Goal: Navigation & Orientation: Find specific page/section

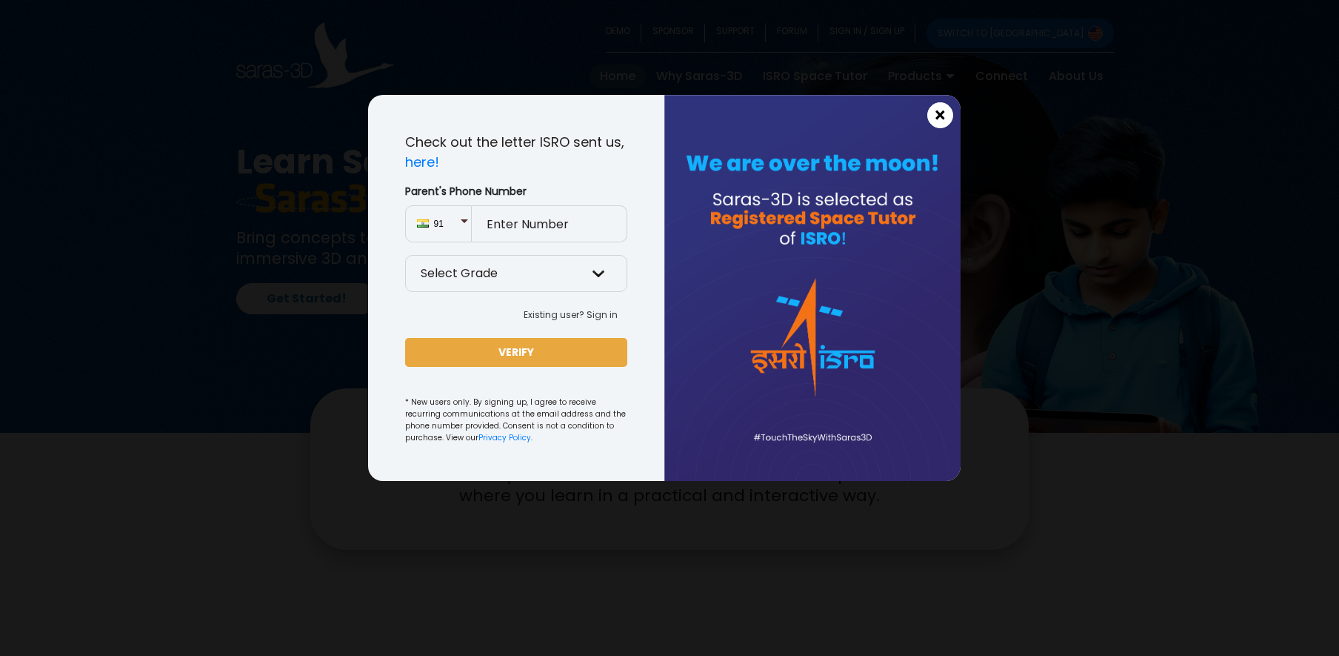
click at [935, 118] on span "×" at bounding box center [940, 115] width 13 height 19
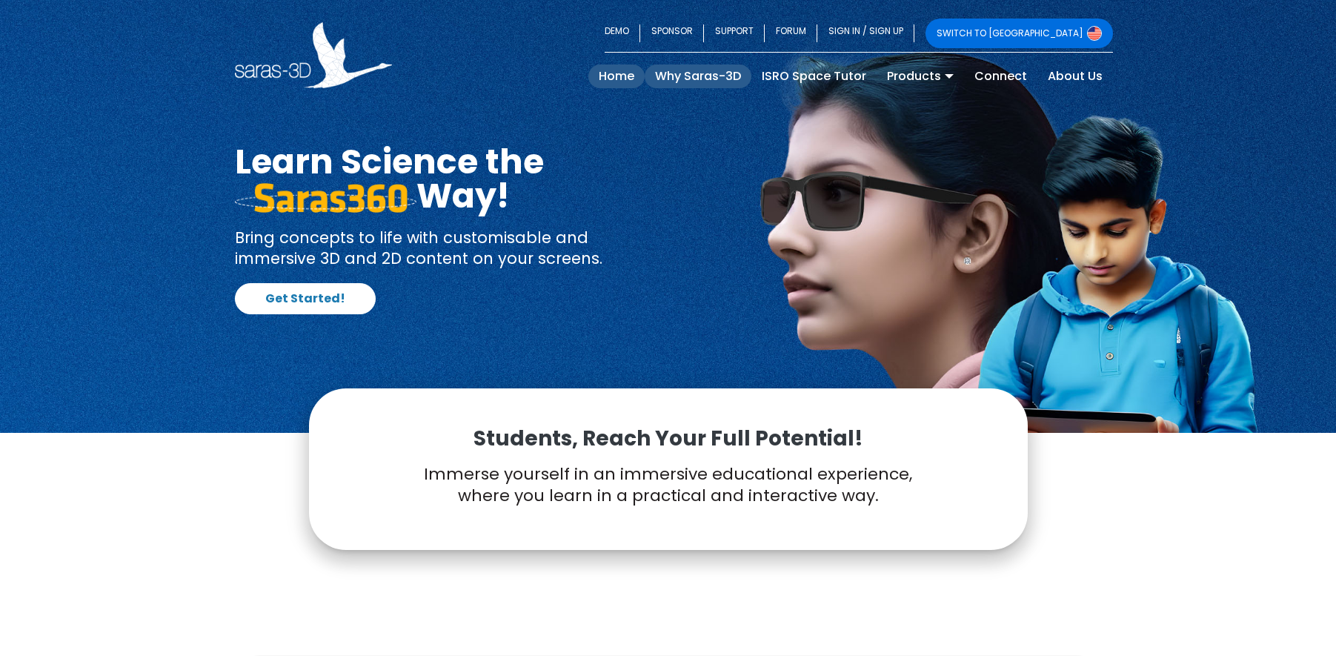
click at [706, 73] on link "Why Saras-3D" at bounding box center [697, 76] width 107 height 24
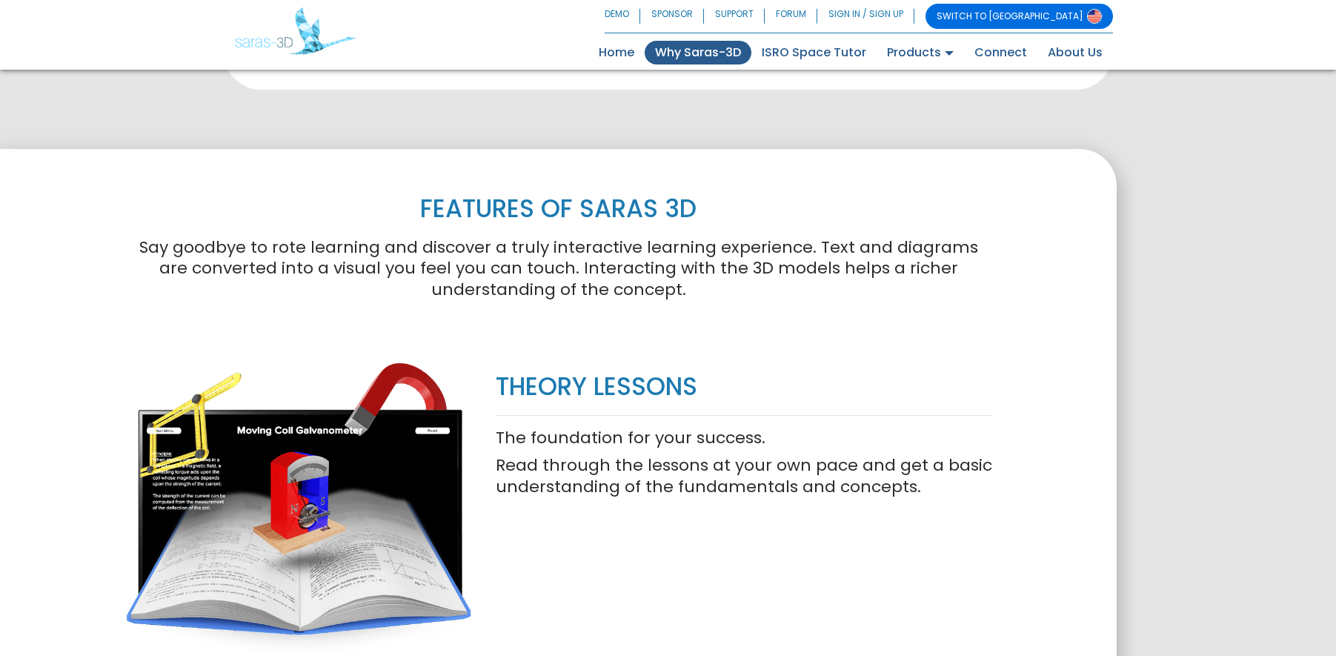
scroll to position [832, 0]
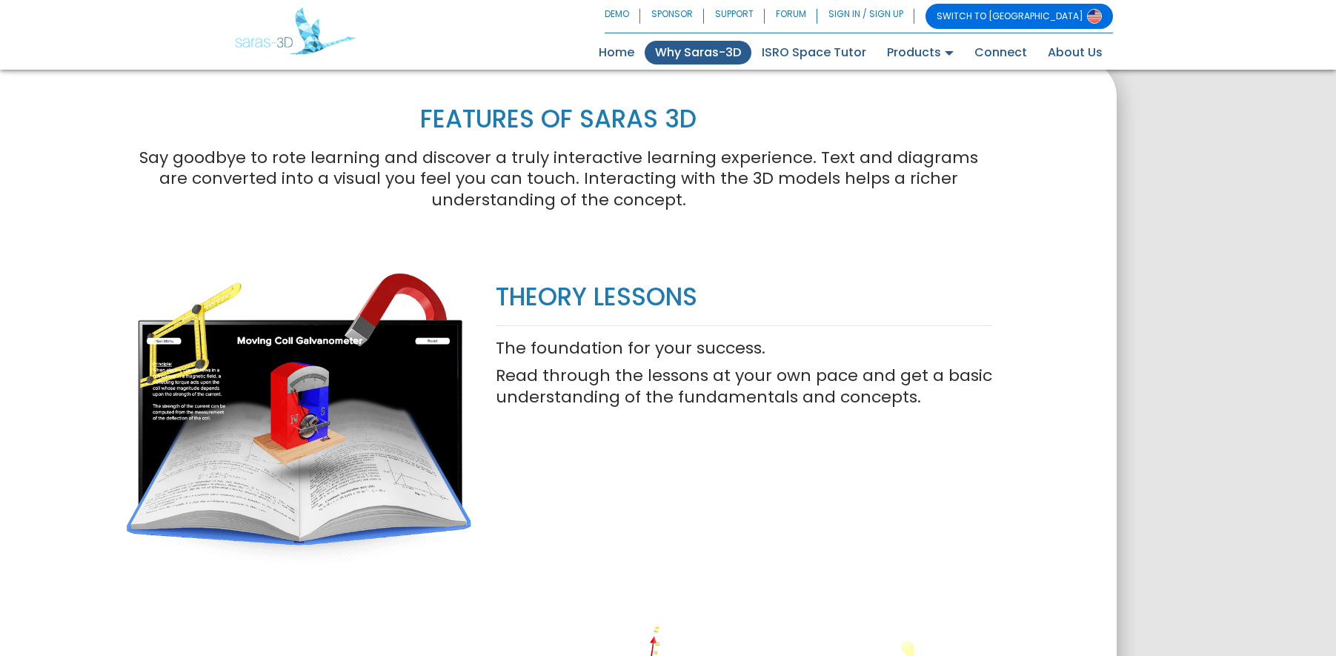
click at [317, 409] on img at bounding box center [299, 418] width 348 height 309
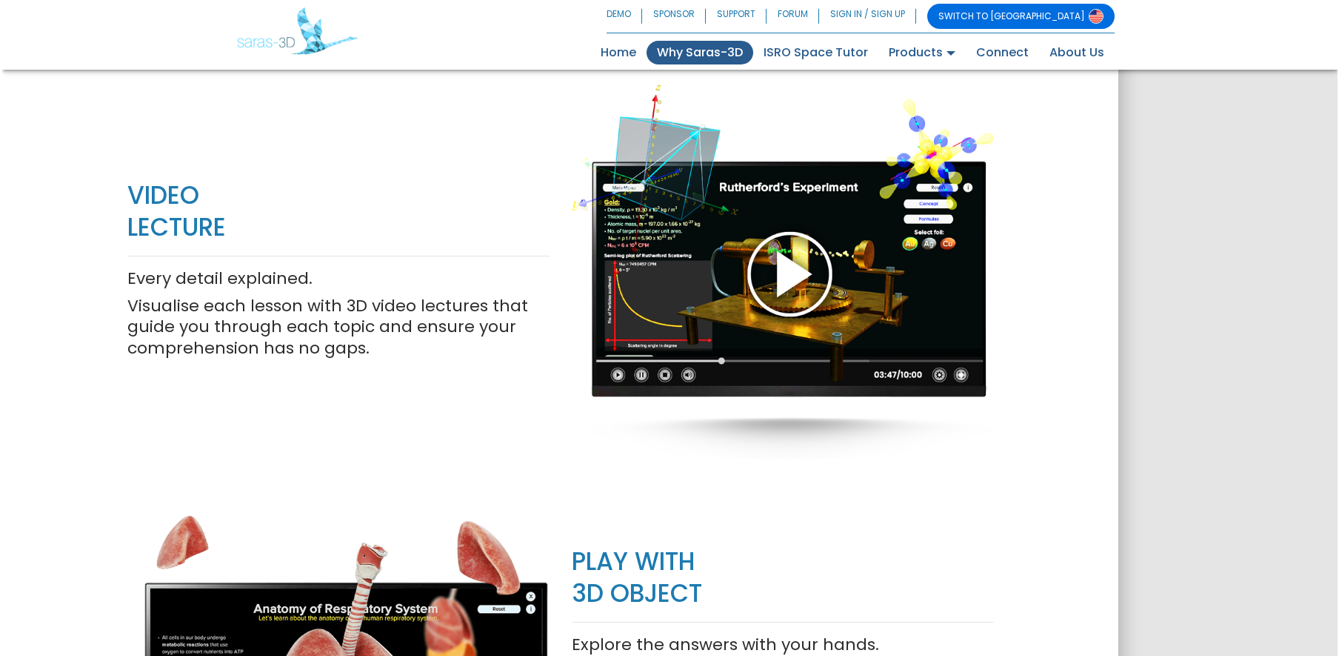
scroll to position [1376, 0]
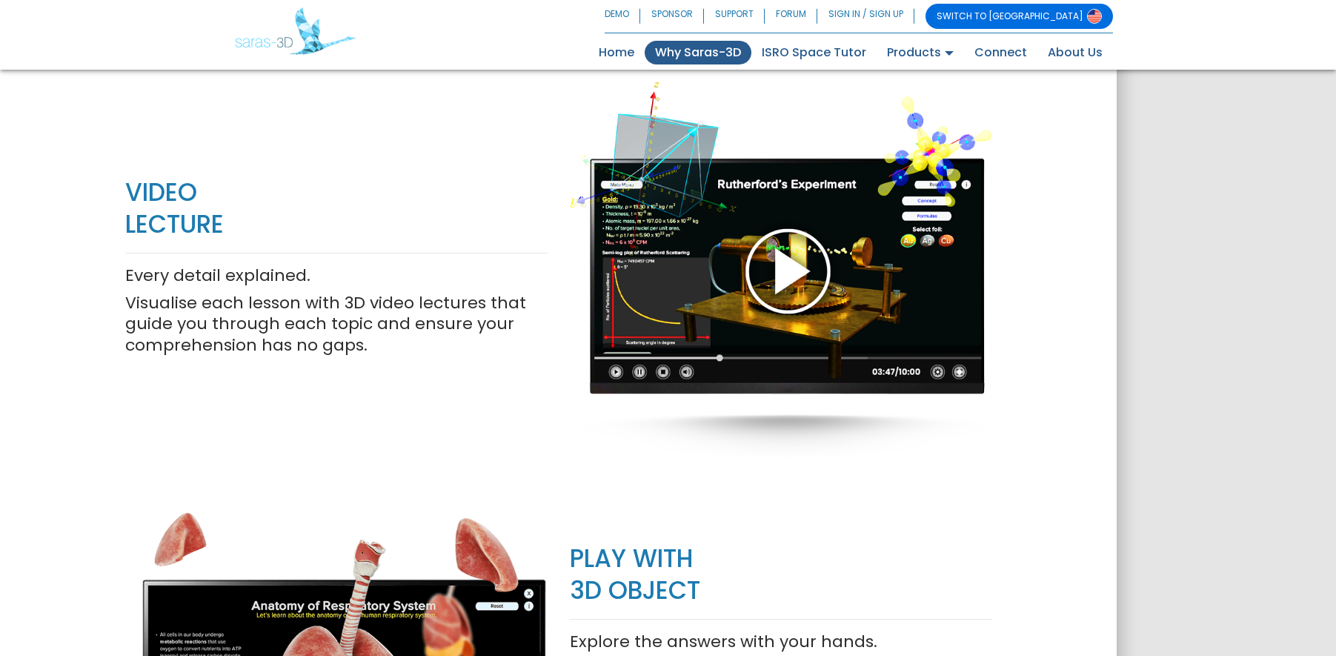
click at [785, 273] on div at bounding box center [781, 269] width 422 height 481
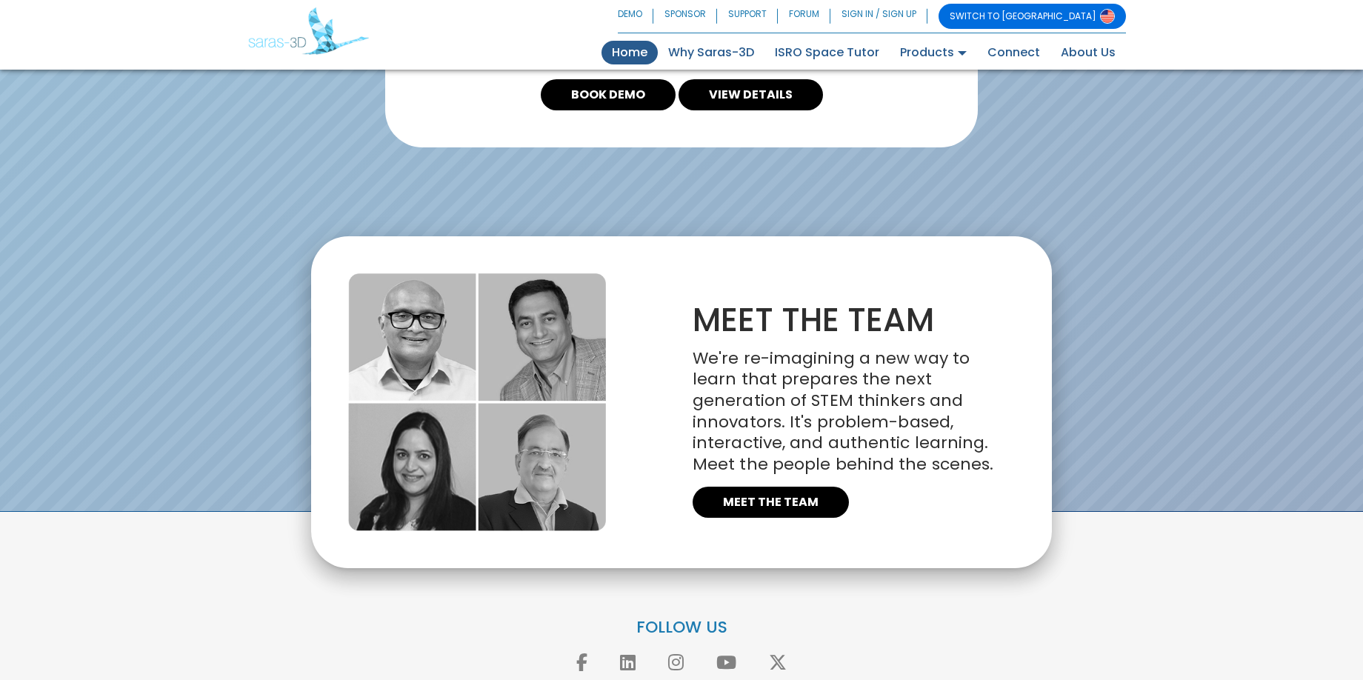
scroll to position [3290, 0]
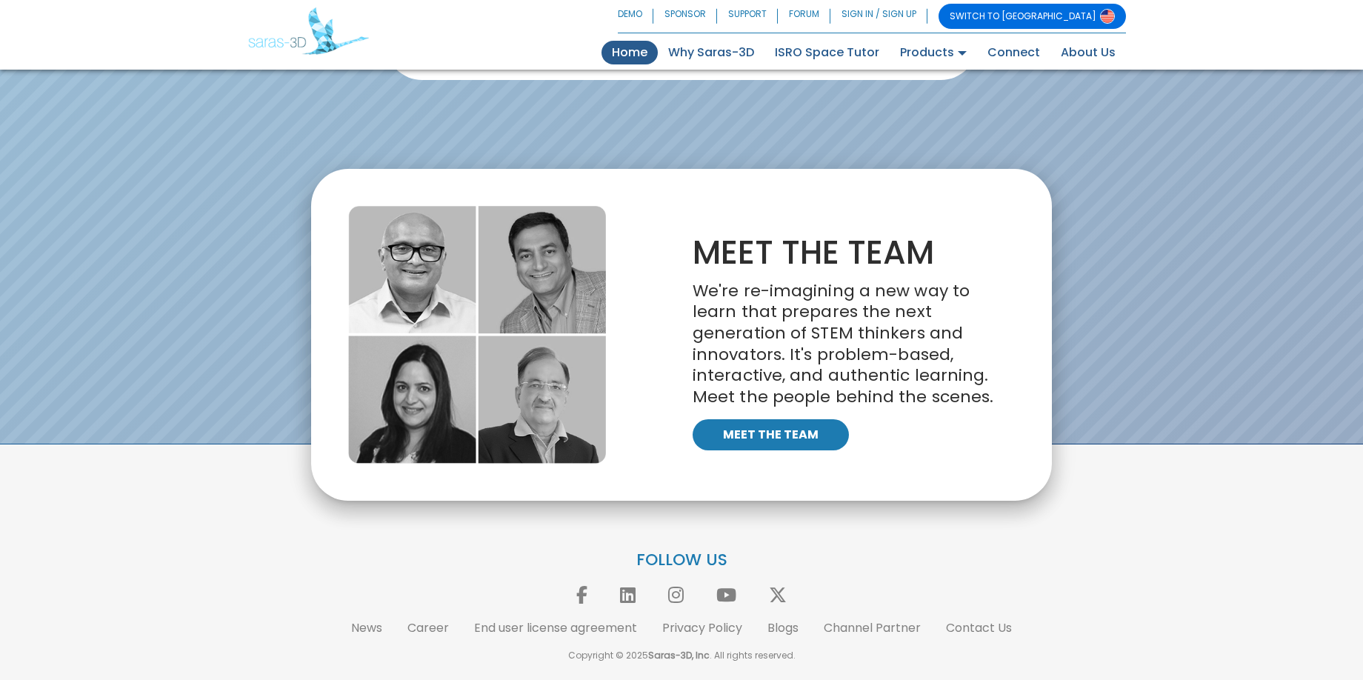
click at [790, 438] on link "MEET THE TEAM" at bounding box center [771, 434] width 156 height 31
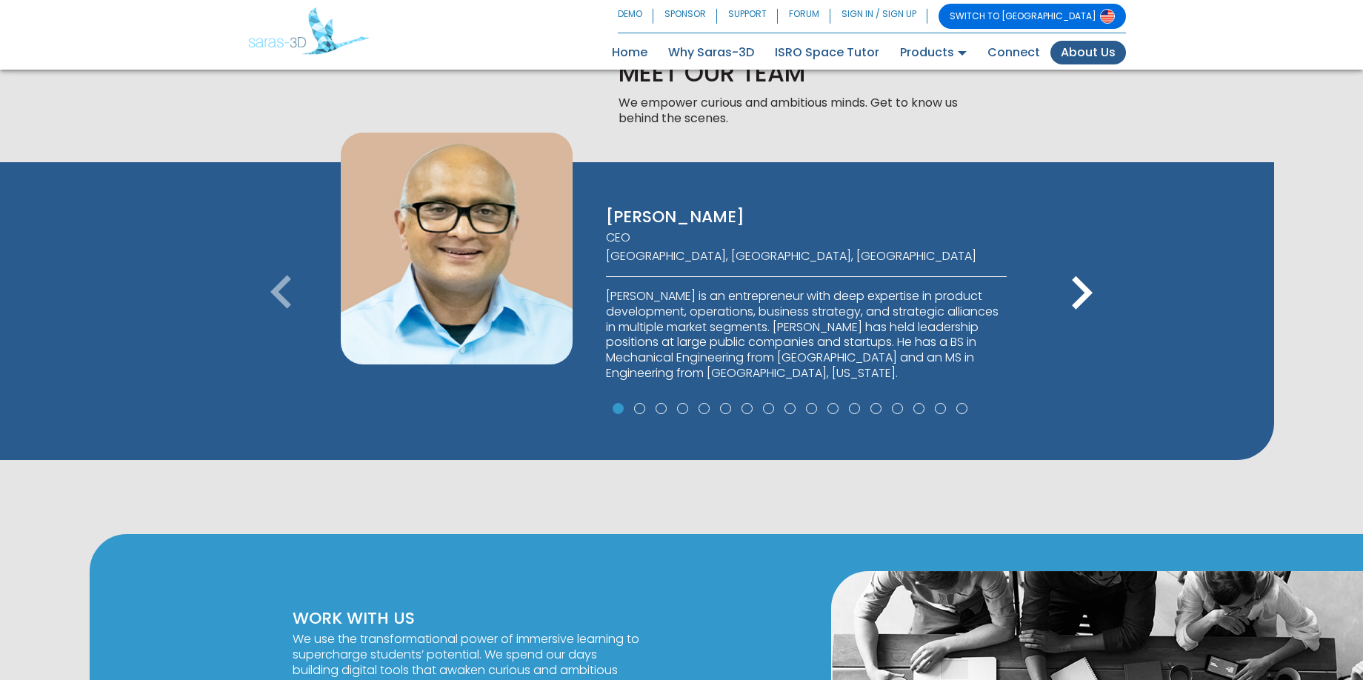
scroll to position [967, 0]
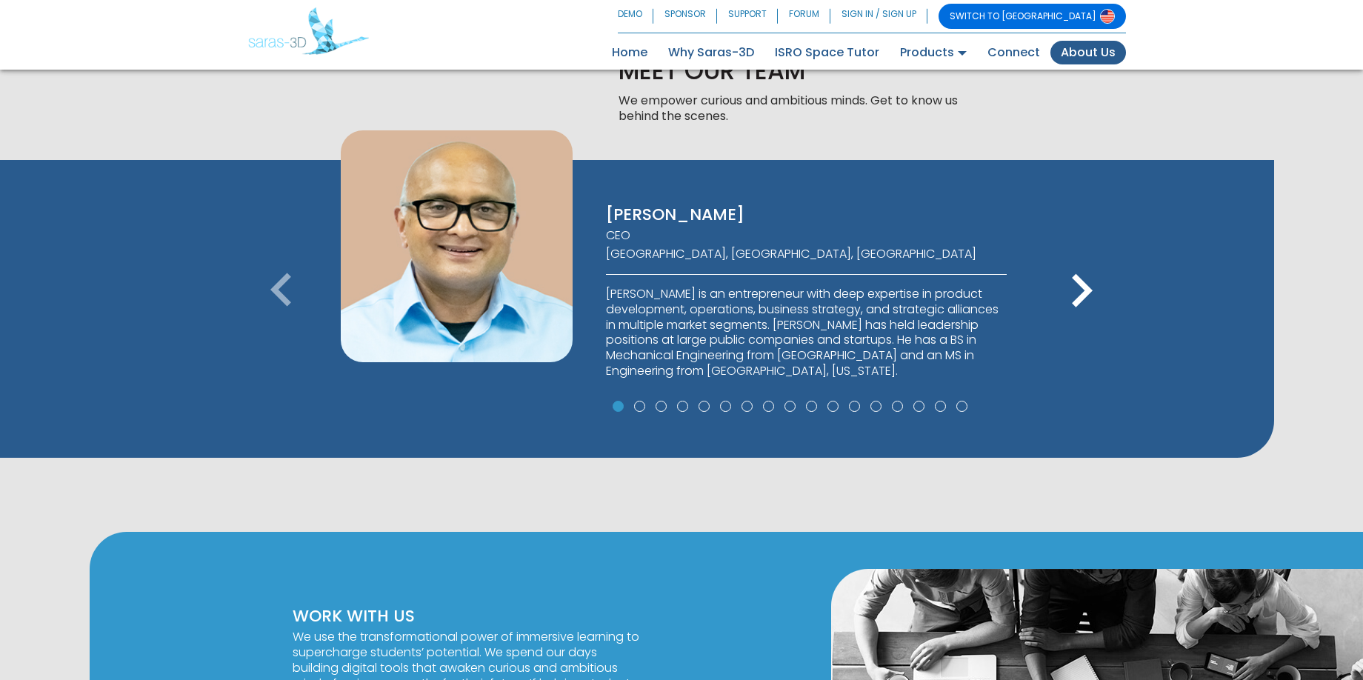
click at [1088, 290] on icon "keyboard_arrow_right" at bounding box center [1081, 291] width 67 height 67
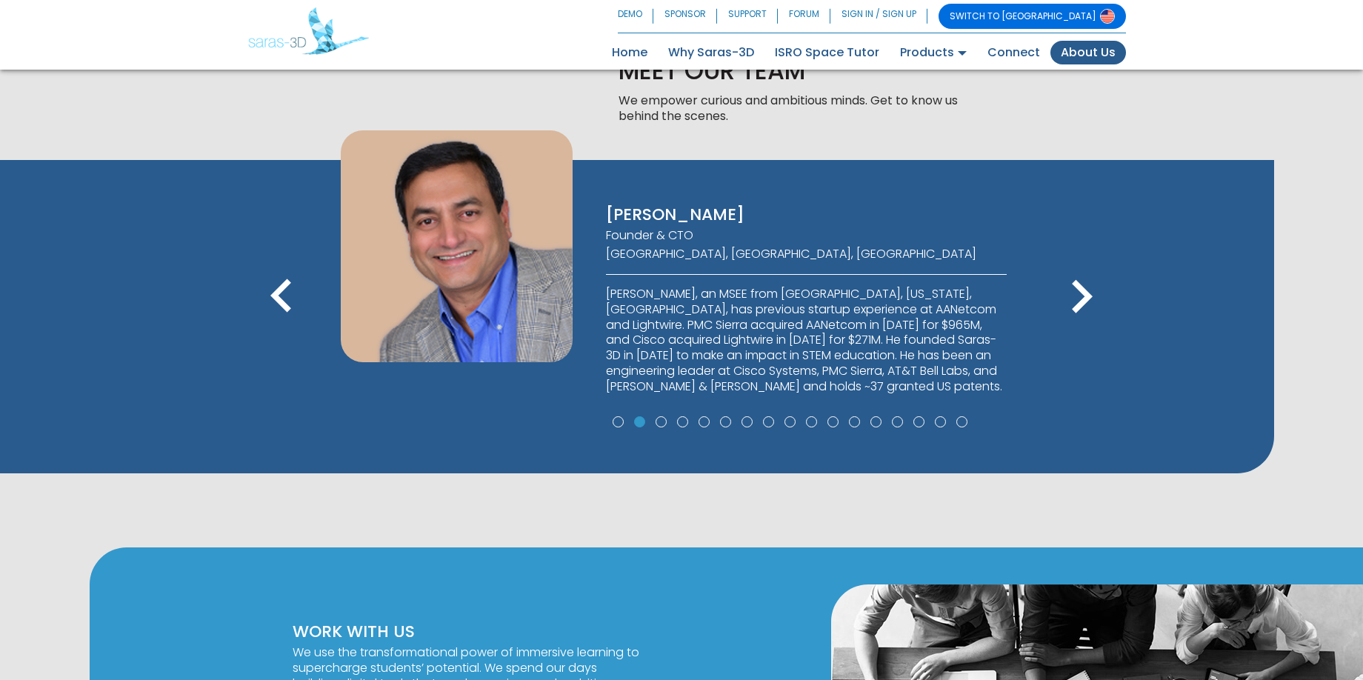
click at [1087, 297] on icon "keyboard_arrow_right" at bounding box center [1081, 297] width 67 height 67
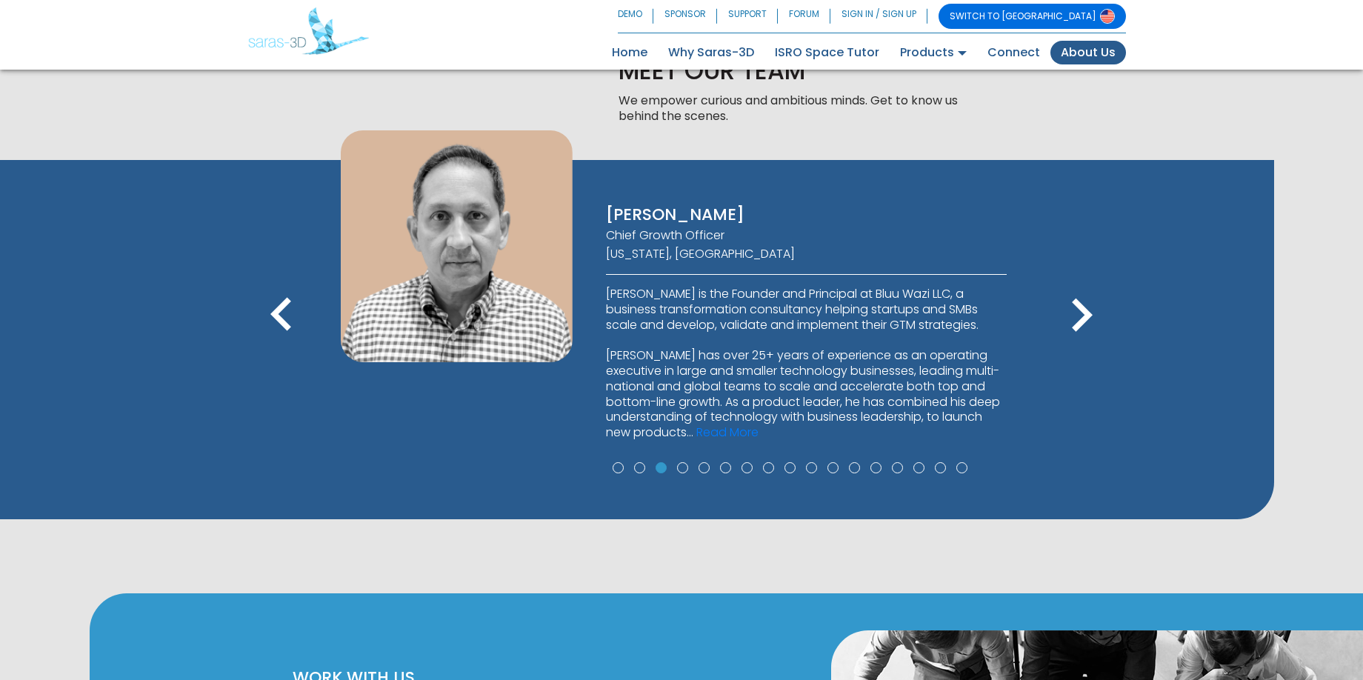
click at [1087, 297] on icon "keyboard_arrow_right" at bounding box center [1081, 315] width 67 height 67
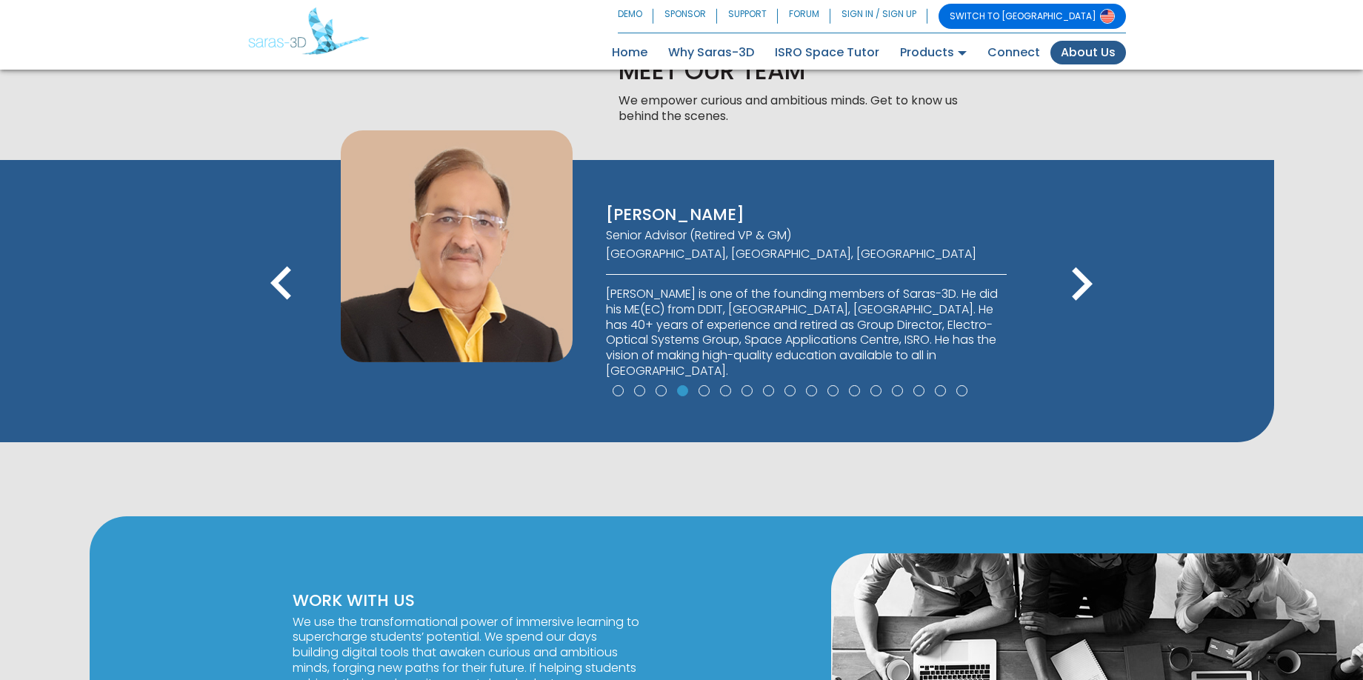
click at [1087, 283] on icon "keyboard_arrow_right" at bounding box center [1081, 284] width 67 height 67
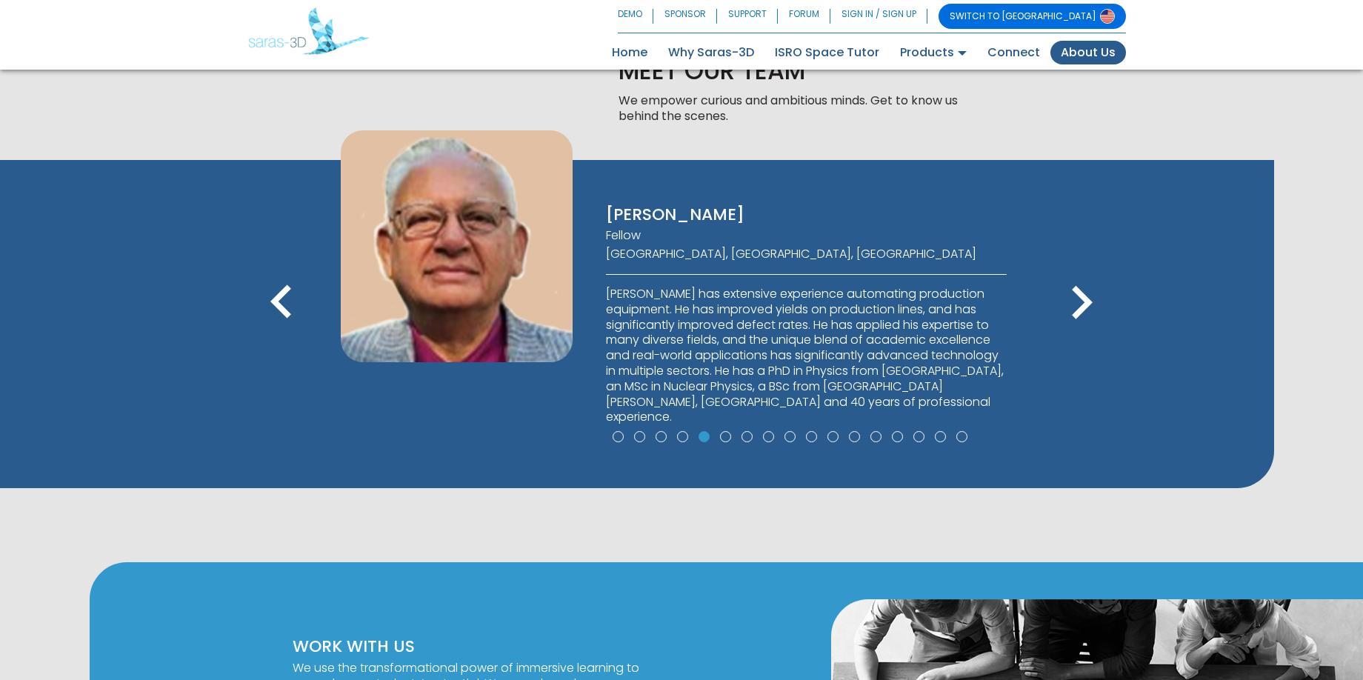
click at [1087, 283] on icon "keyboard_arrow_right" at bounding box center [1081, 303] width 67 height 67
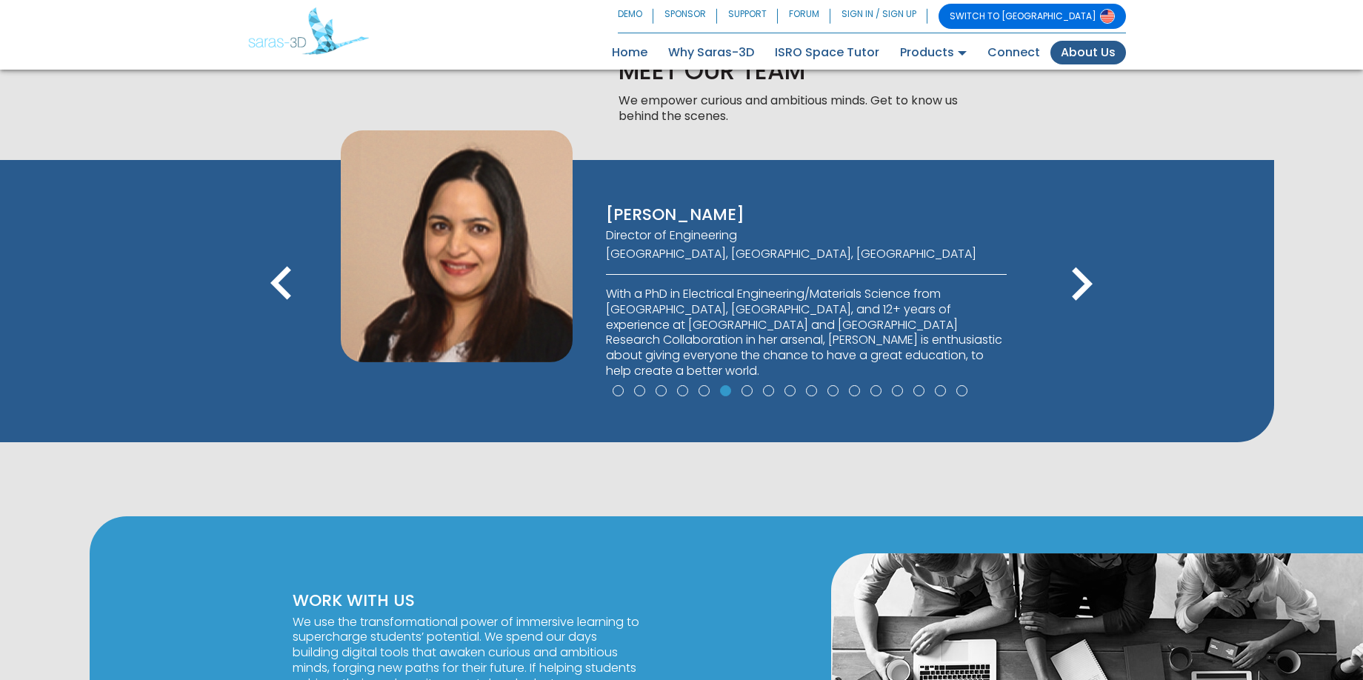
click at [1087, 283] on icon "keyboard_arrow_right" at bounding box center [1081, 284] width 67 height 67
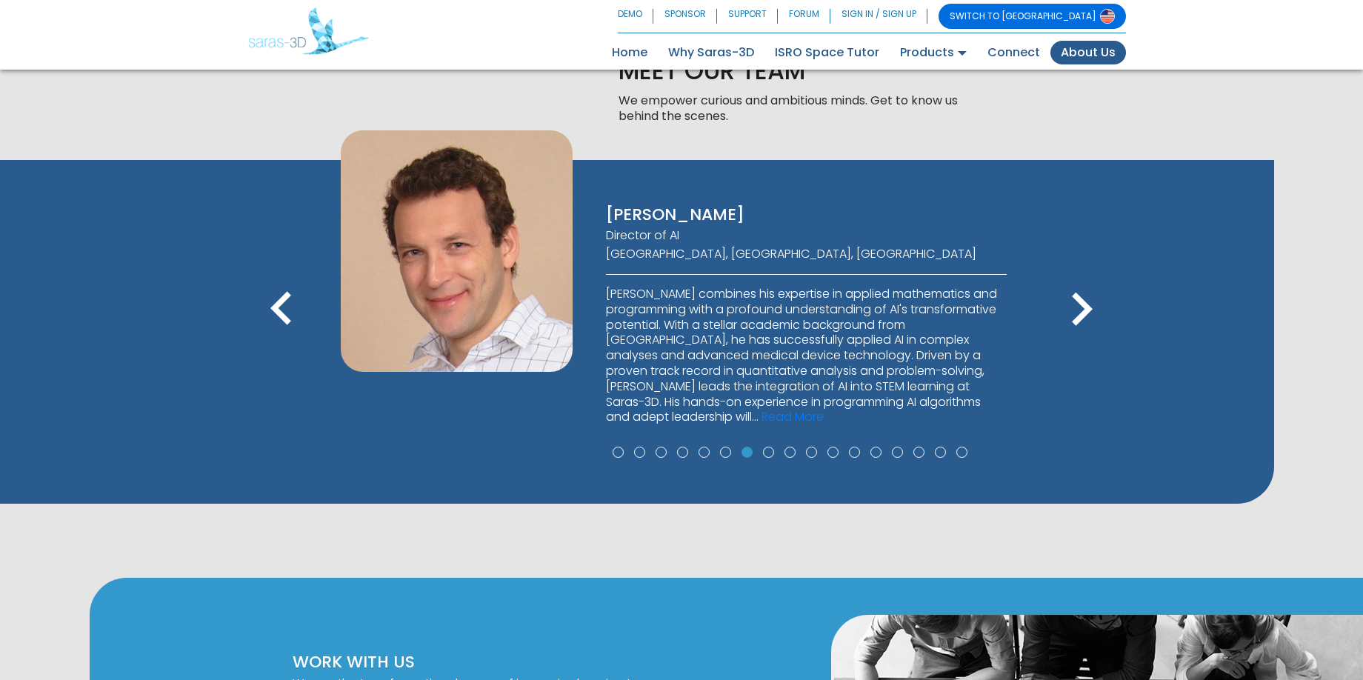
click at [1085, 310] on icon "keyboard_arrow_right" at bounding box center [1081, 309] width 67 height 67
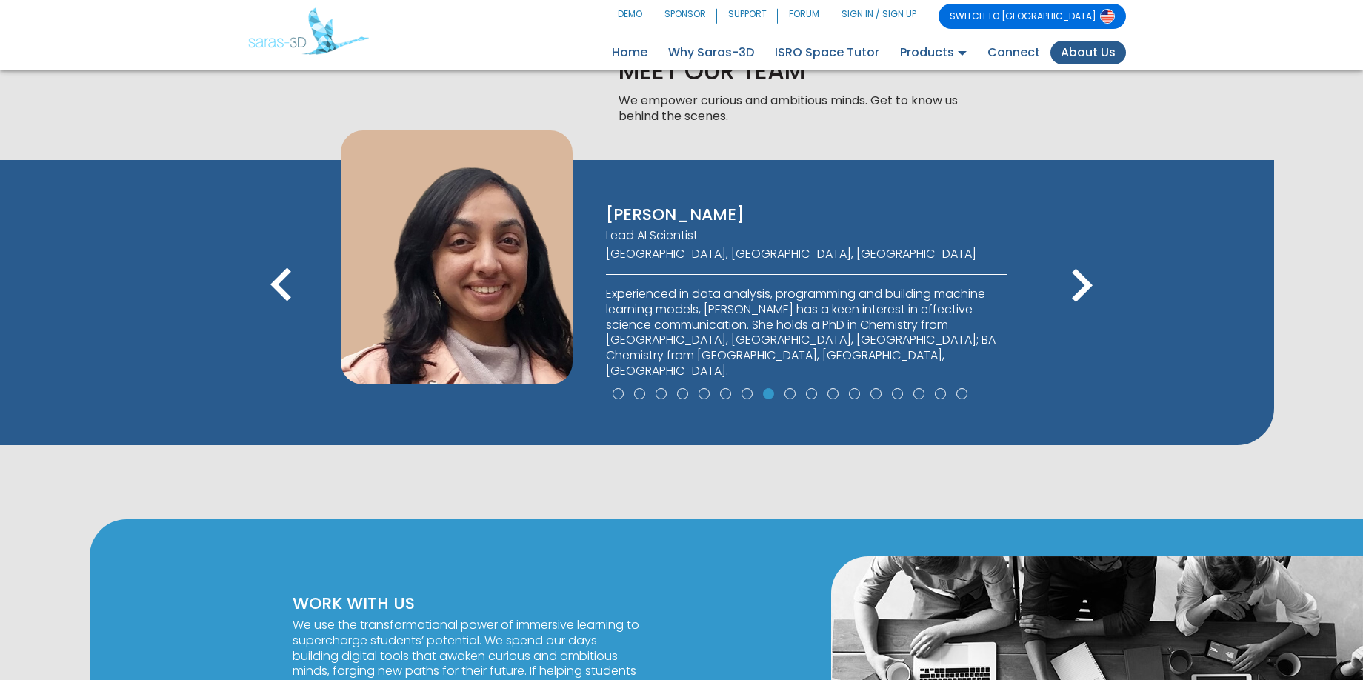
click at [1085, 310] on icon "keyboard_arrow_right" at bounding box center [1081, 286] width 67 height 67
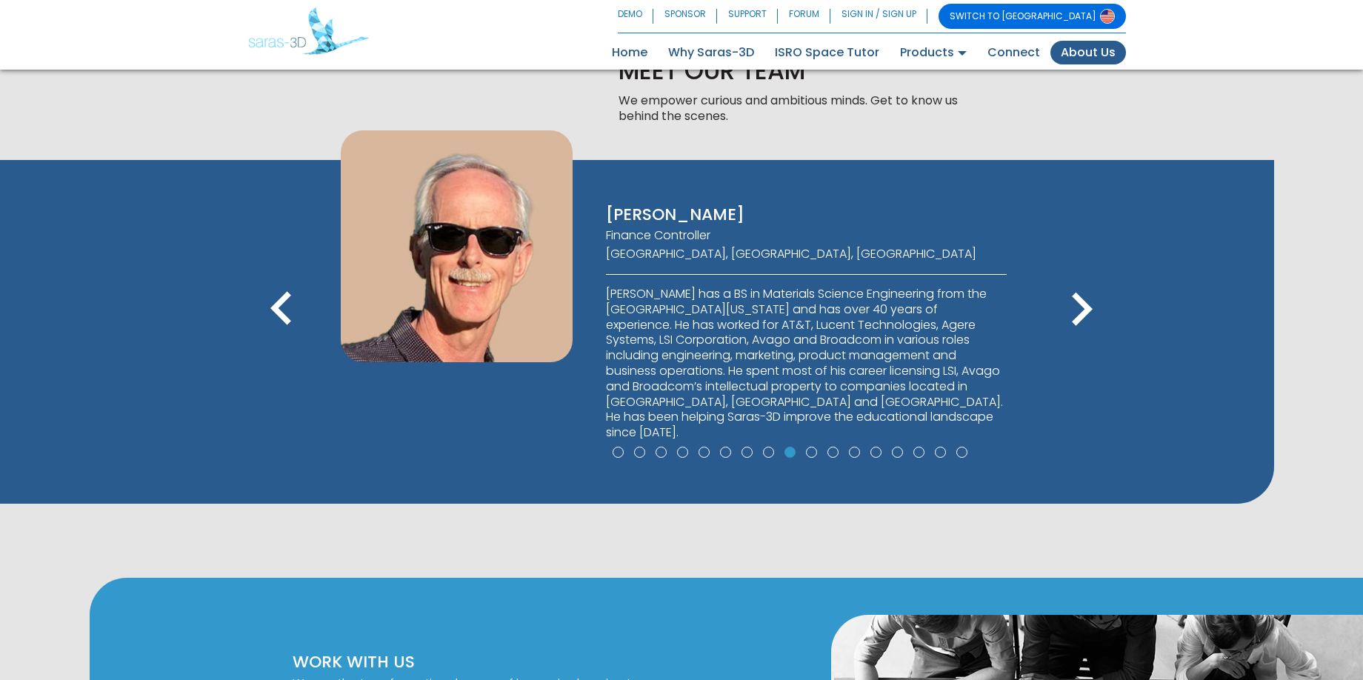
click at [1084, 303] on icon "keyboard_arrow_right" at bounding box center [1081, 309] width 67 height 67
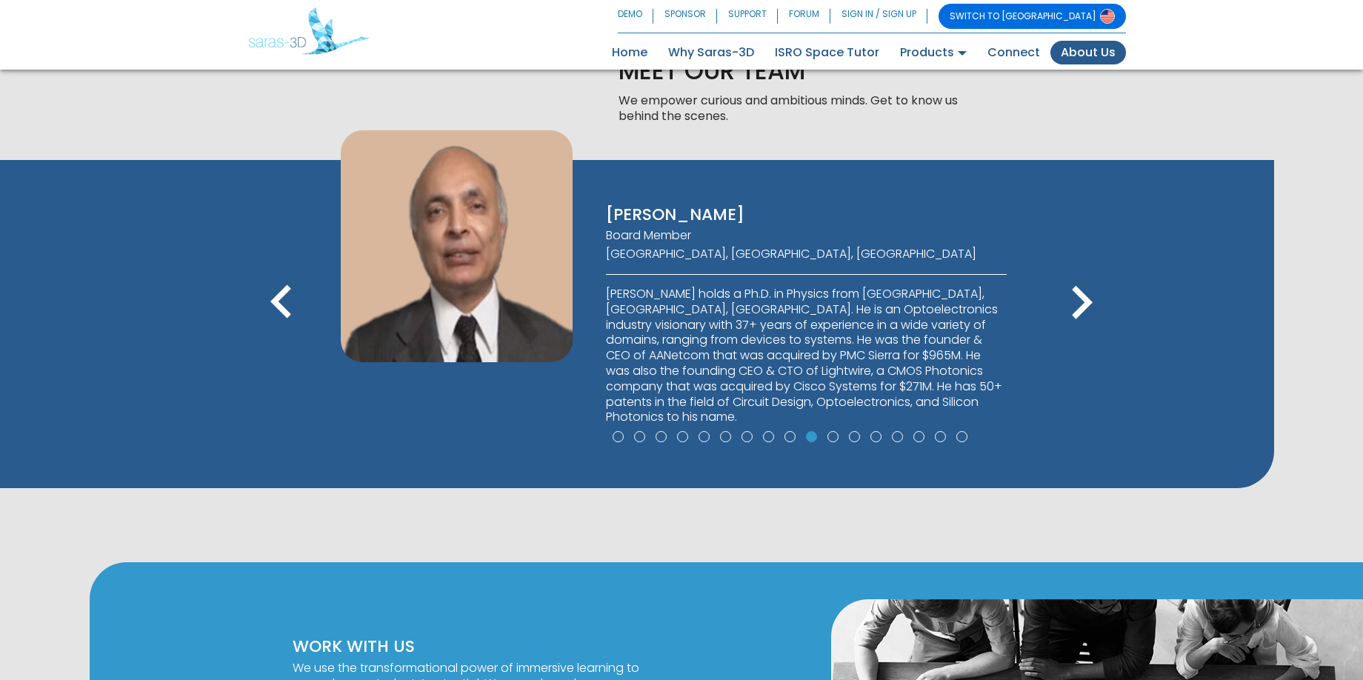
click at [1084, 303] on icon "keyboard_arrow_right" at bounding box center [1081, 303] width 67 height 67
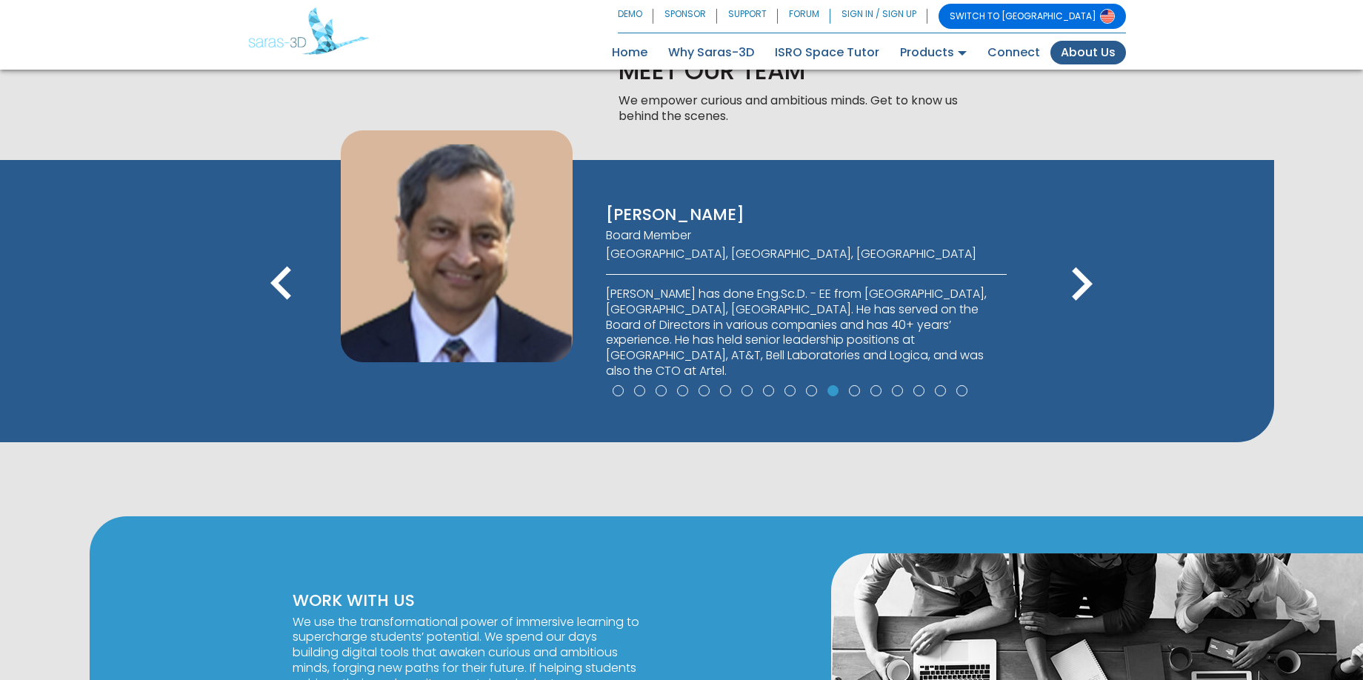
click at [1084, 303] on icon "keyboard_arrow_right" at bounding box center [1081, 284] width 67 height 67
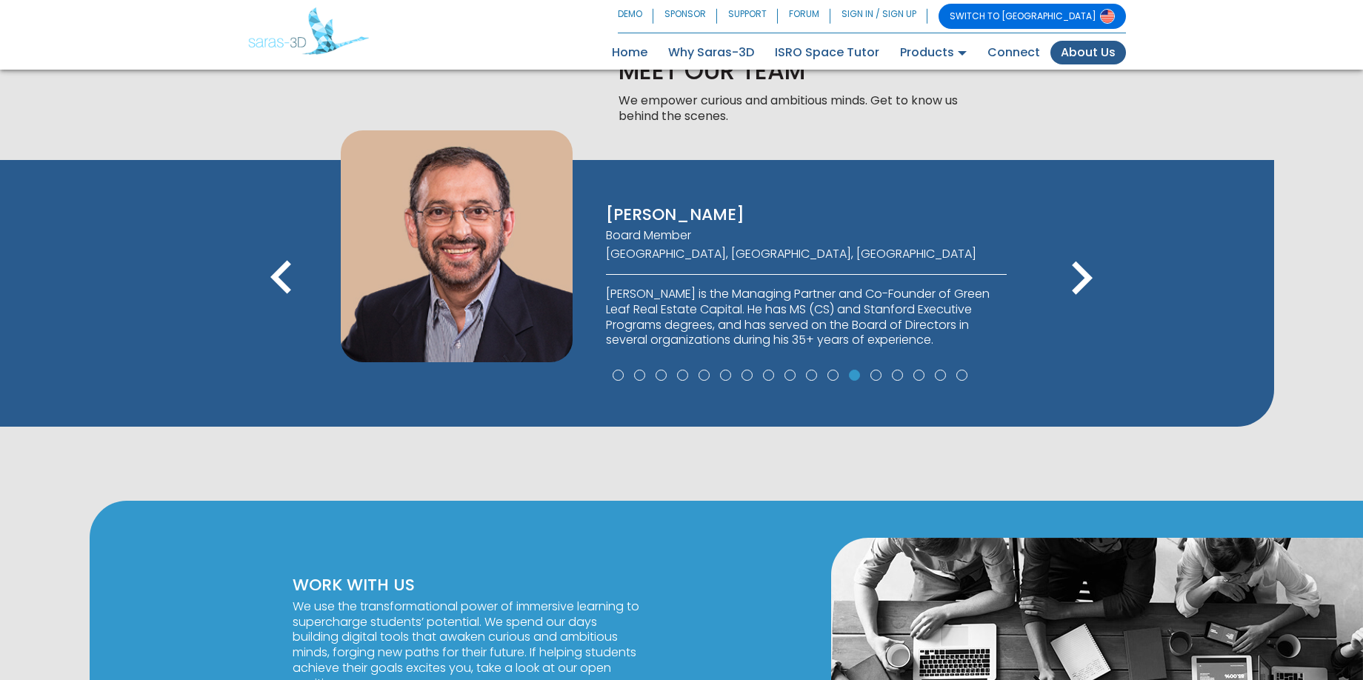
click at [1084, 303] on icon "keyboard_arrow_right" at bounding box center [1081, 278] width 67 height 67
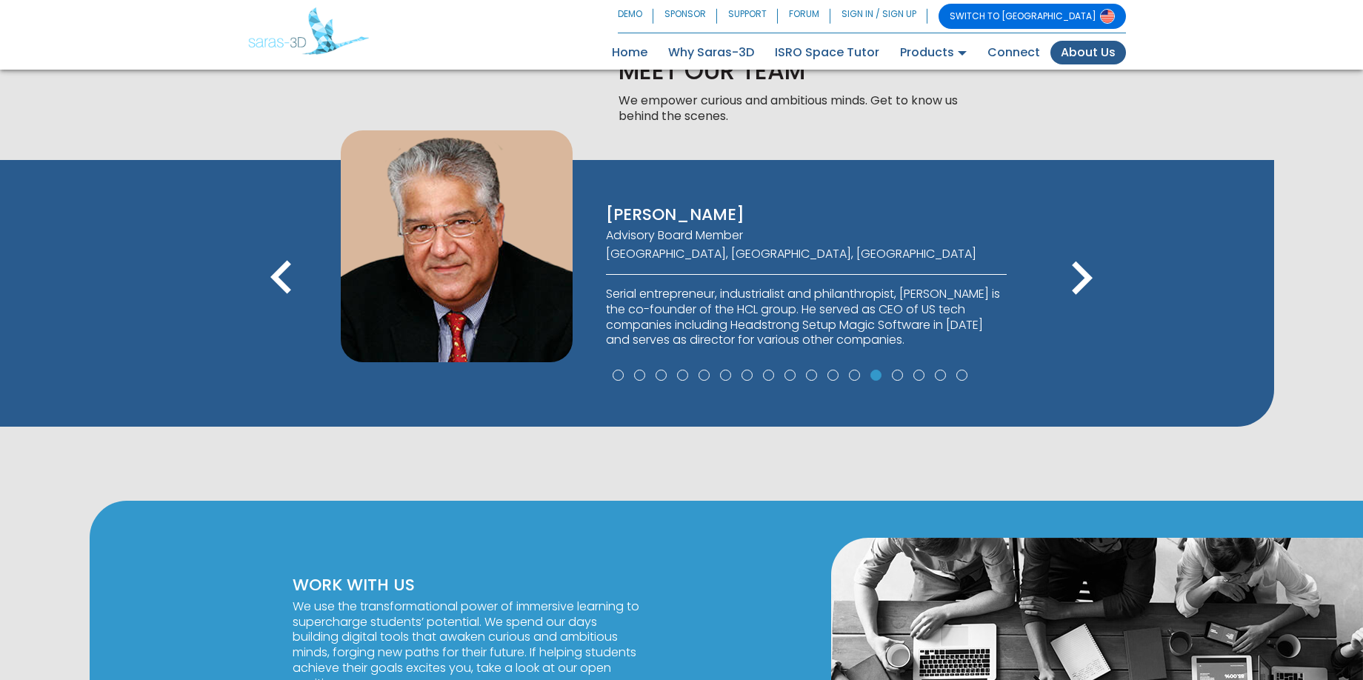
click at [1084, 303] on icon "keyboard_arrow_right" at bounding box center [1081, 278] width 67 height 67
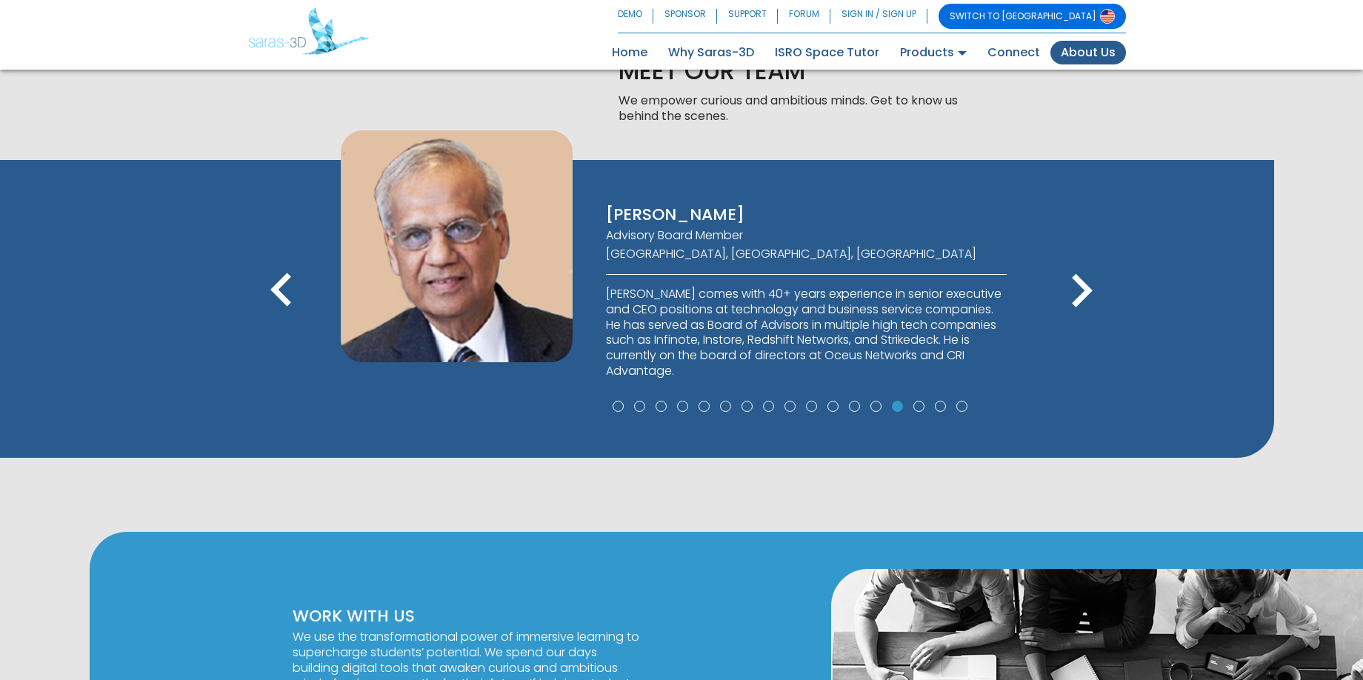
click at [1083, 301] on icon "keyboard_arrow_right" at bounding box center [1081, 291] width 67 height 67
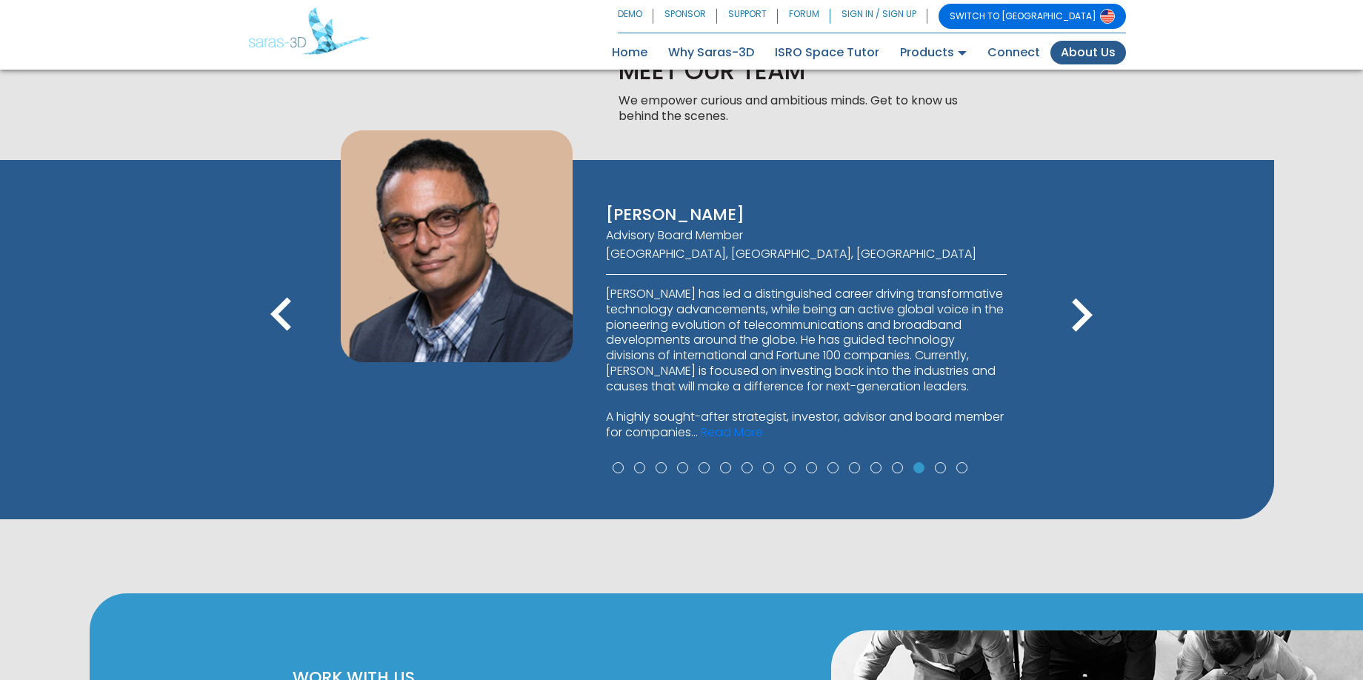
click at [1083, 301] on icon "keyboard_arrow_right" at bounding box center [1081, 315] width 67 height 67
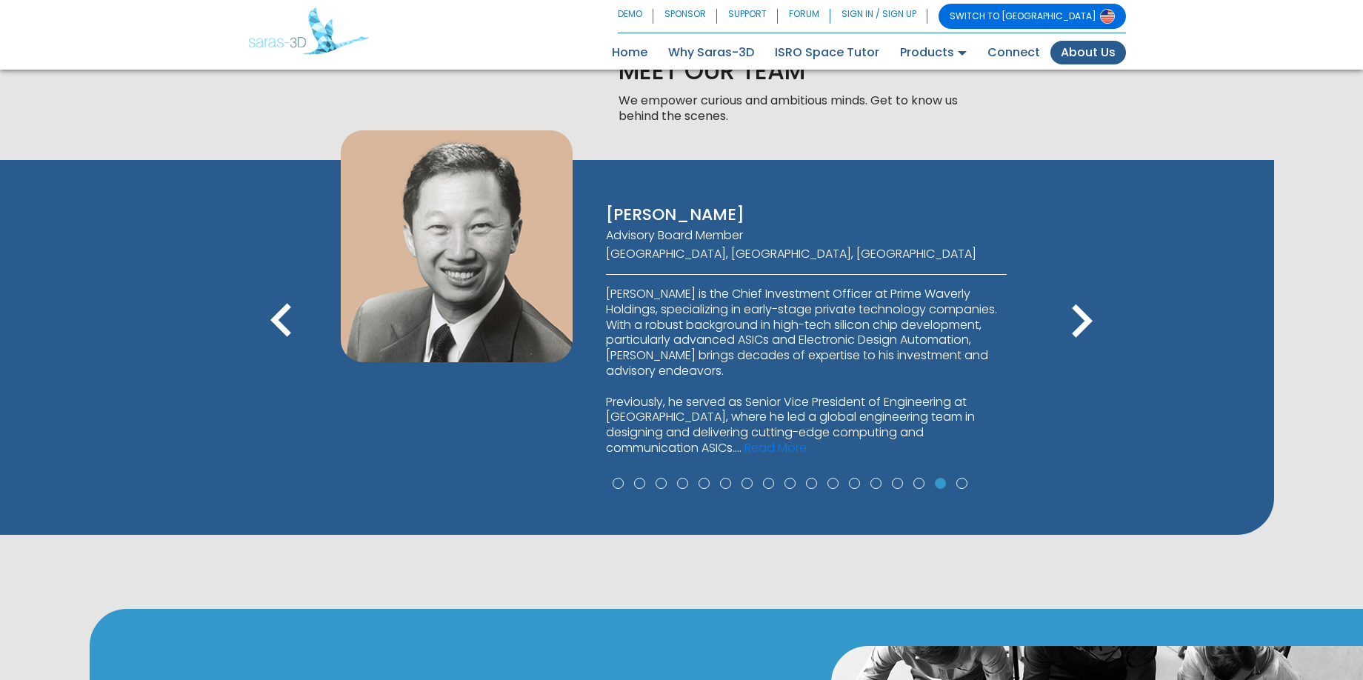
click at [1083, 301] on icon "keyboard_arrow_right" at bounding box center [1081, 321] width 67 height 67
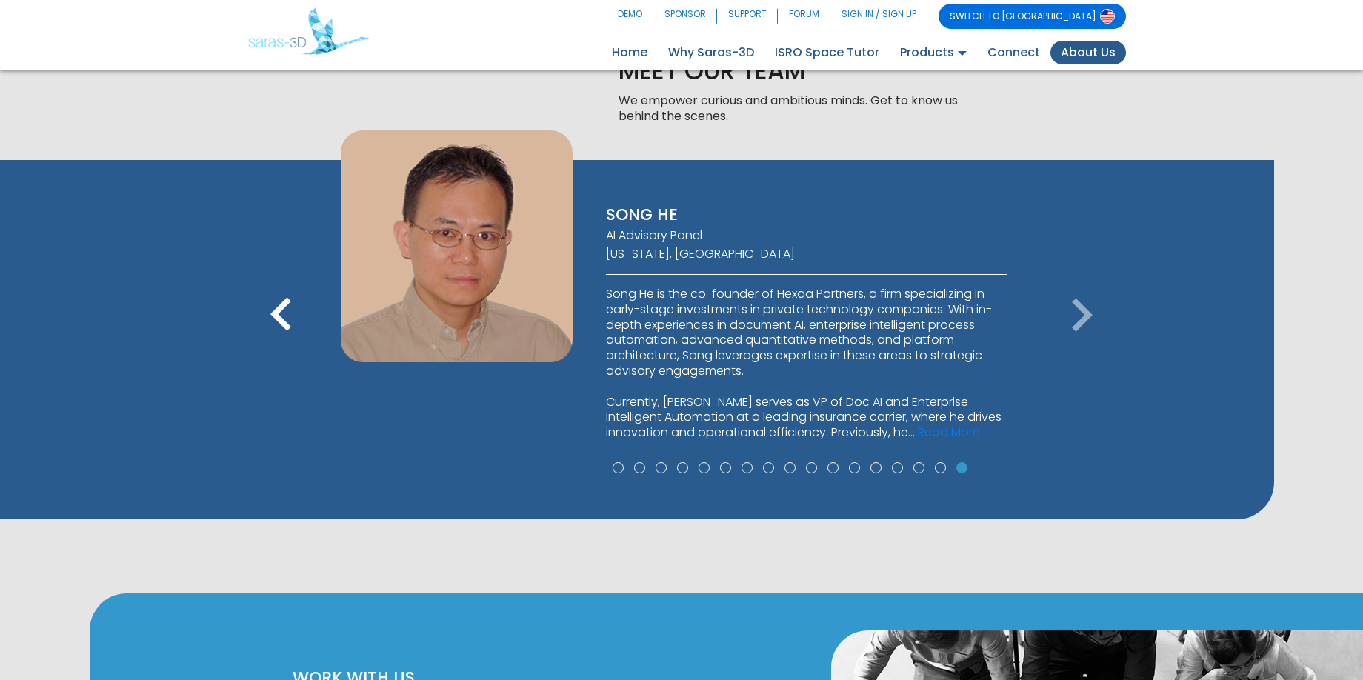
click at [1083, 301] on icon "keyboard_arrow_right" at bounding box center [1081, 315] width 67 height 67
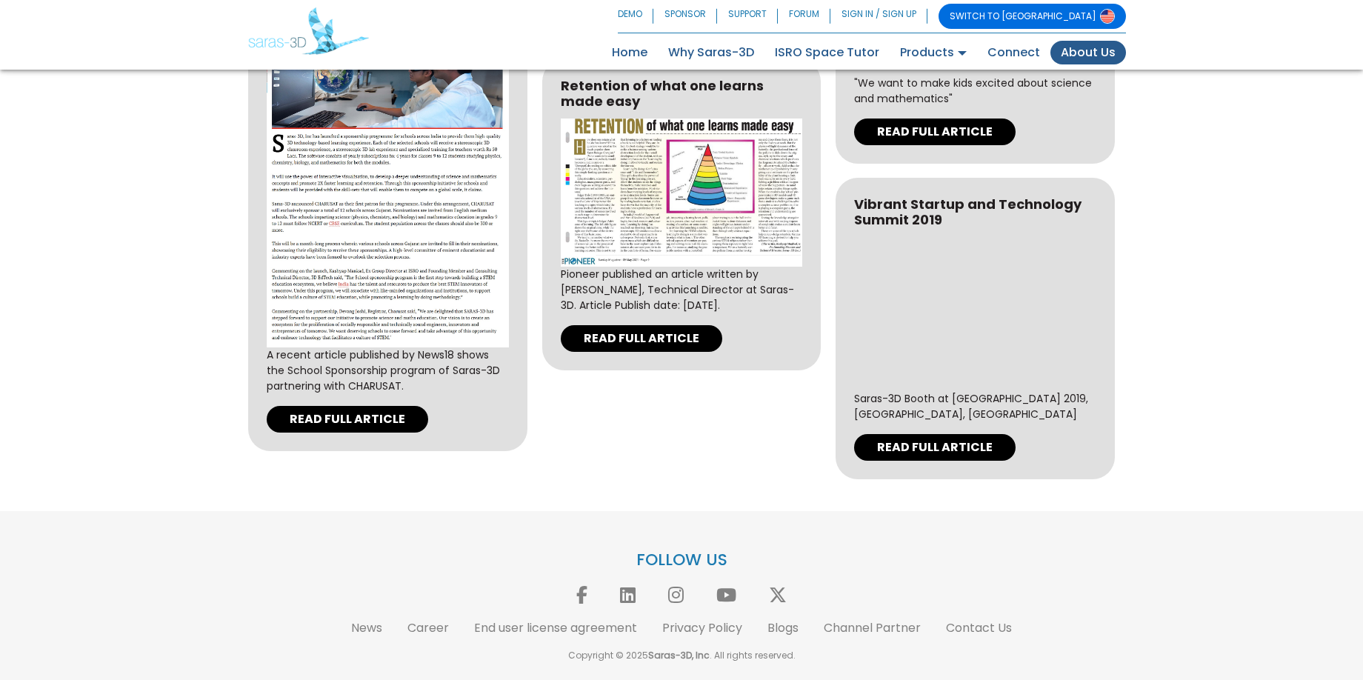
scroll to position [4679, 0]
click at [687, 630] on link "Privacy Policy" at bounding box center [702, 627] width 80 height 17
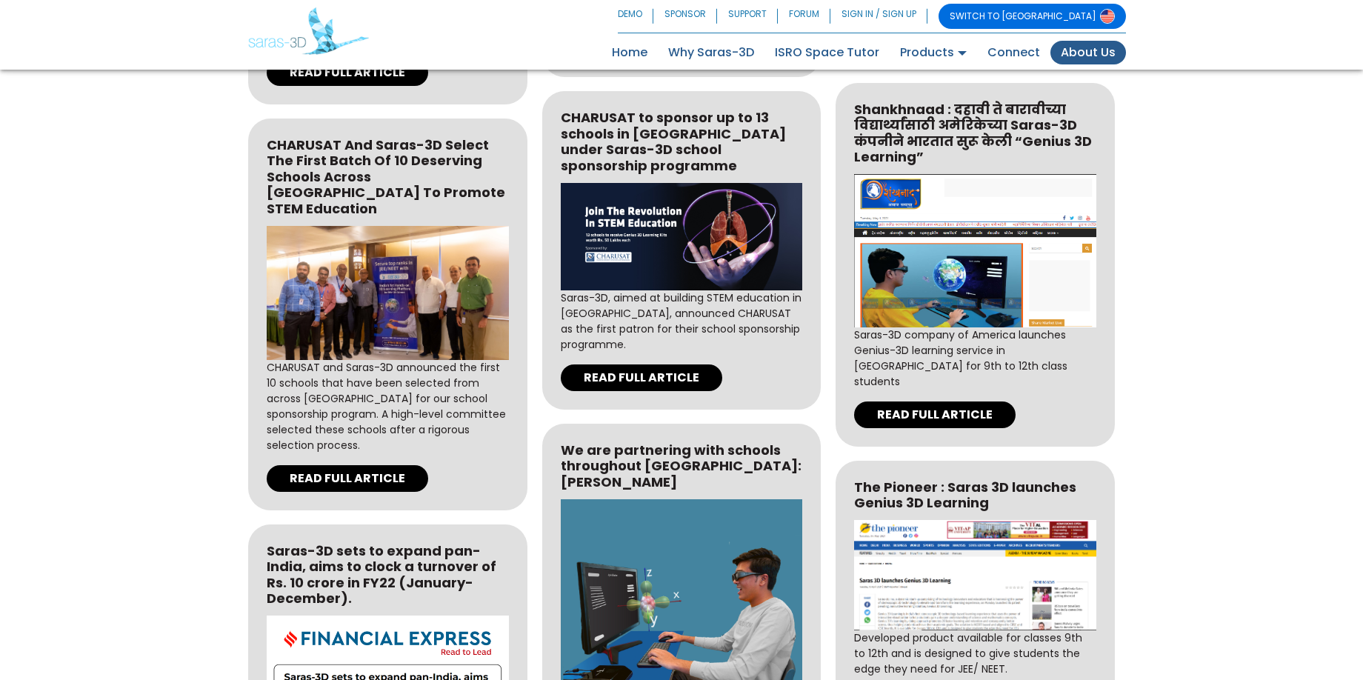
scroll to position [2790, 0]
